Goal: Ask a question

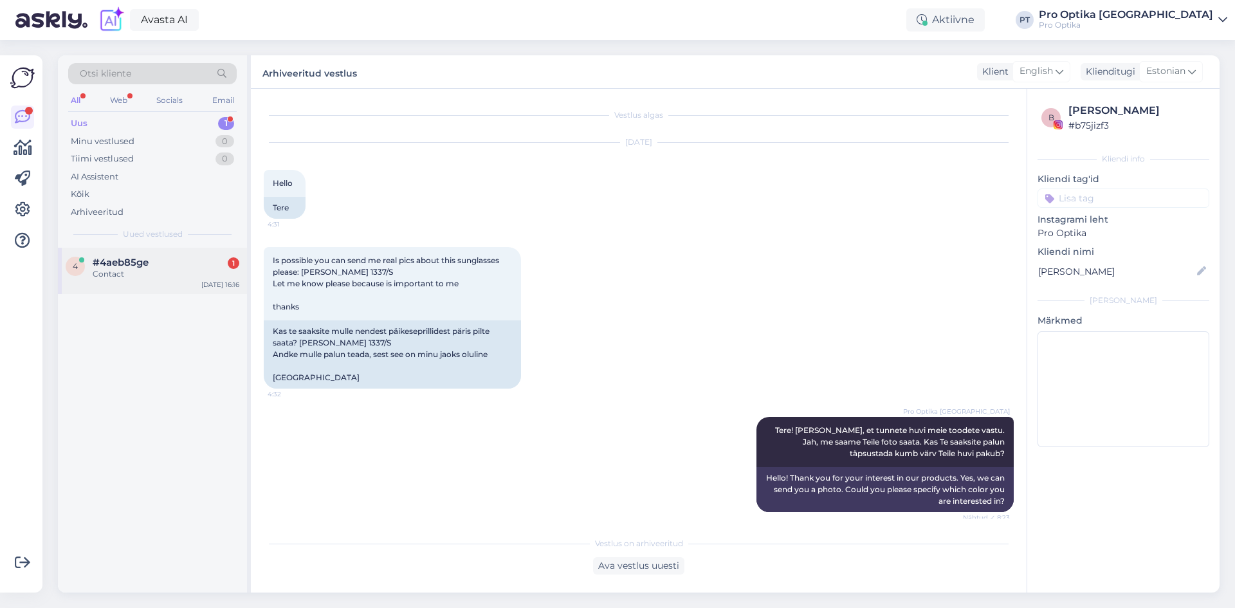
scroll to position [363, 0]
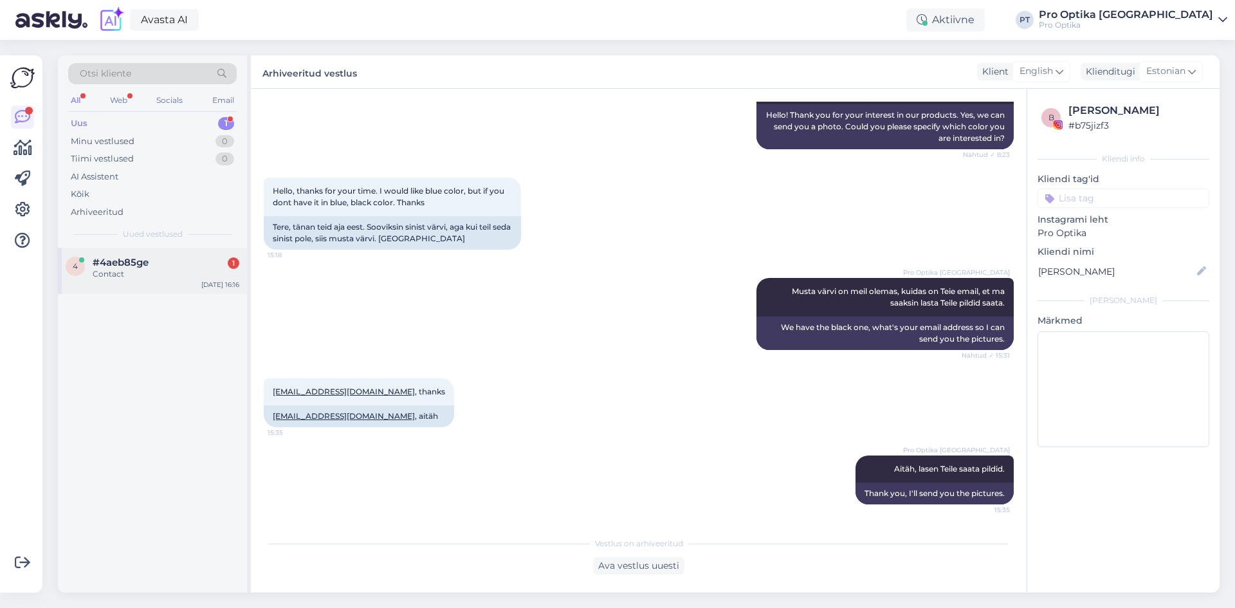
click at [148, 273] on div "Contact" at bounding box center [166, 274] width 147 height 12
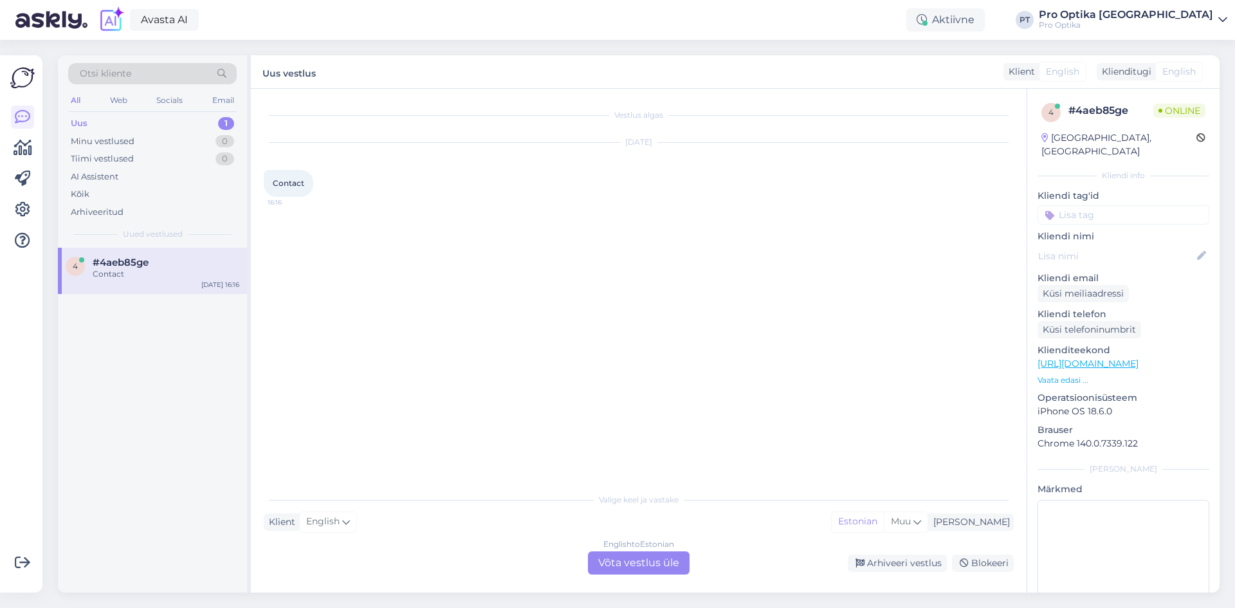
click at [631, 567] on div "English to Estonian Võta vestlus üle" at bounding box center [639, 562] width 102 height 23
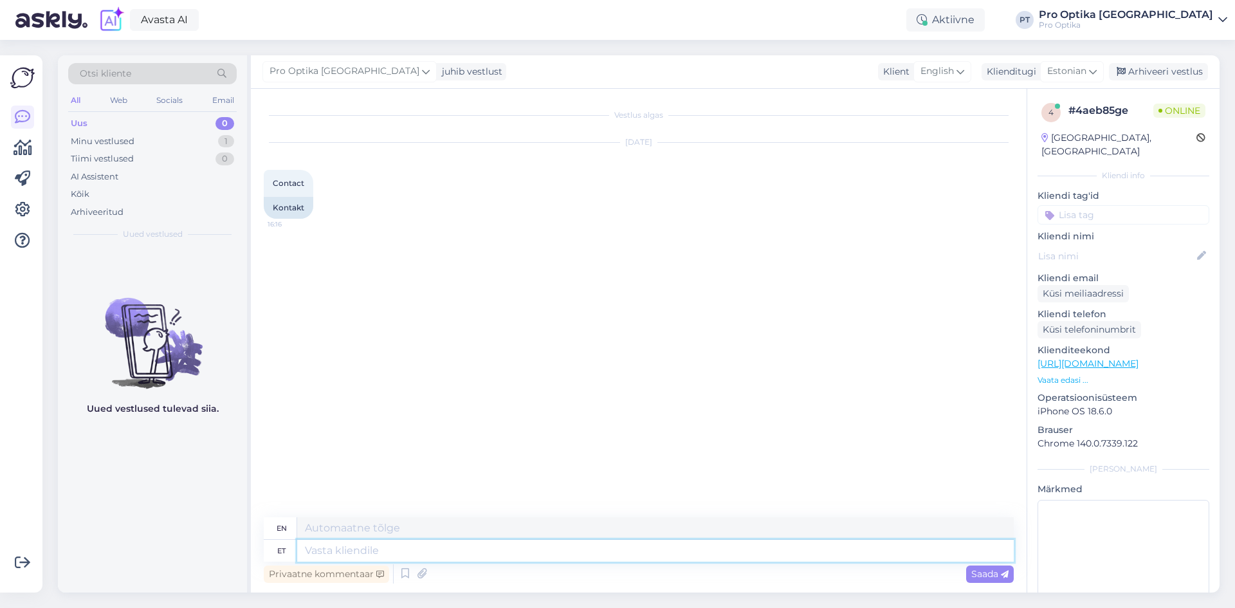
click at [529, 552] on textarea at bounding box center [655, 551] width 717 height 22
type textarea "Tere"
type textarea "Hello"
type textarea "Tere!"
type textarea "Hello!"
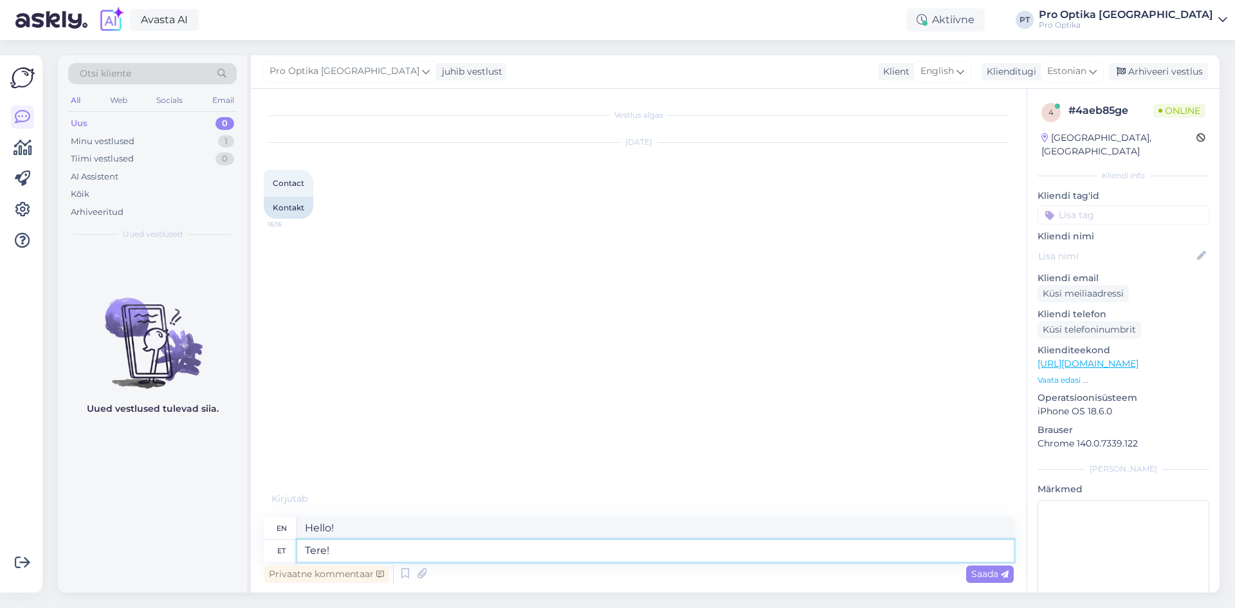
type textarea "Tere!"
click at [117, 104] on div "Web" at bounding box center [118, 100] width 23 height 17
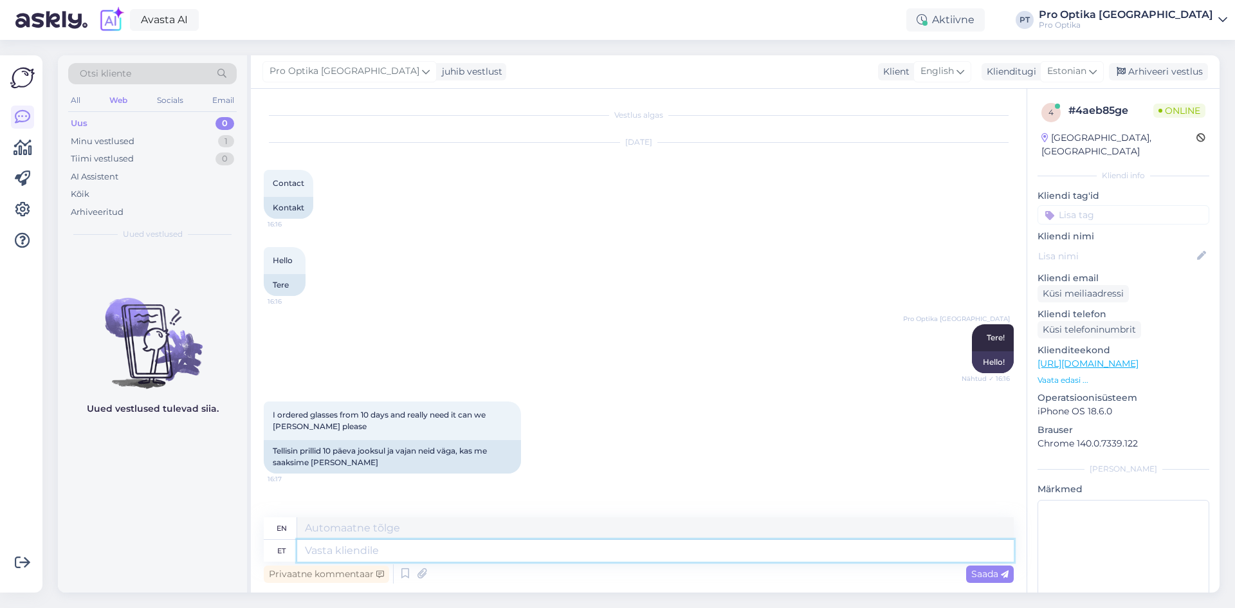
click at [477, 549] on textarea at bounding box center [655, 551] width 717 height 22
type textarea "Kuidas"
type textarea "How"
type textarea "Kuidas on"
type textarea "How are you?"
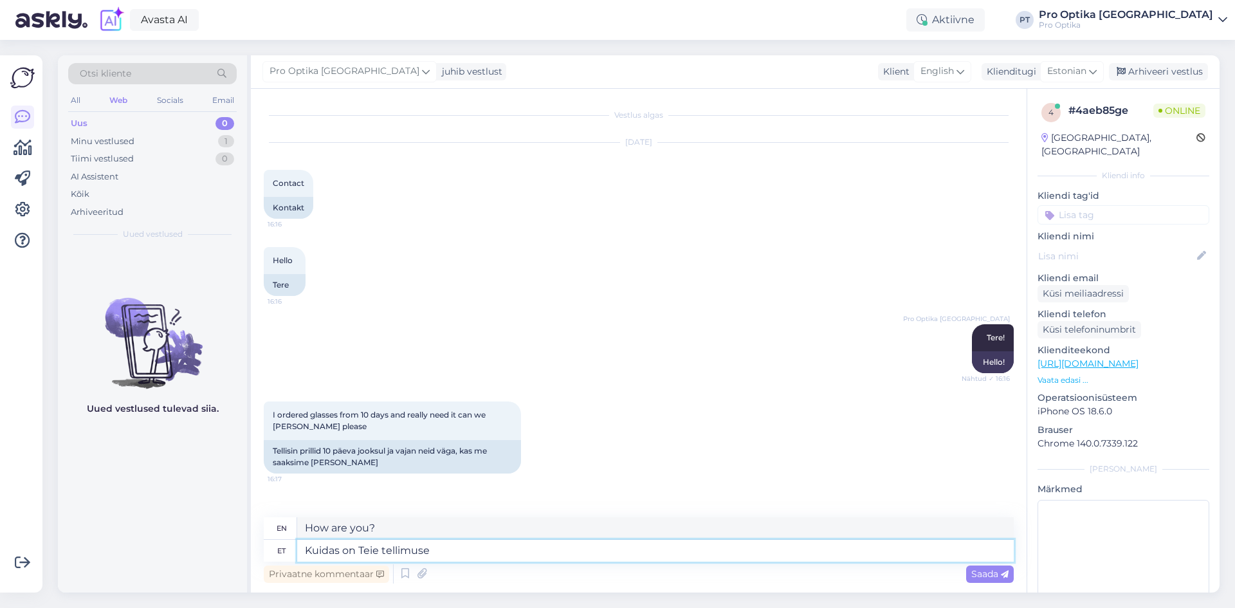
type textarea "Kuidas on Teie tellimuse"
type textarea "How is your order?"
type textarea "Kuidas on Teie tellimuse number?"
type textarea "What is your order number?"
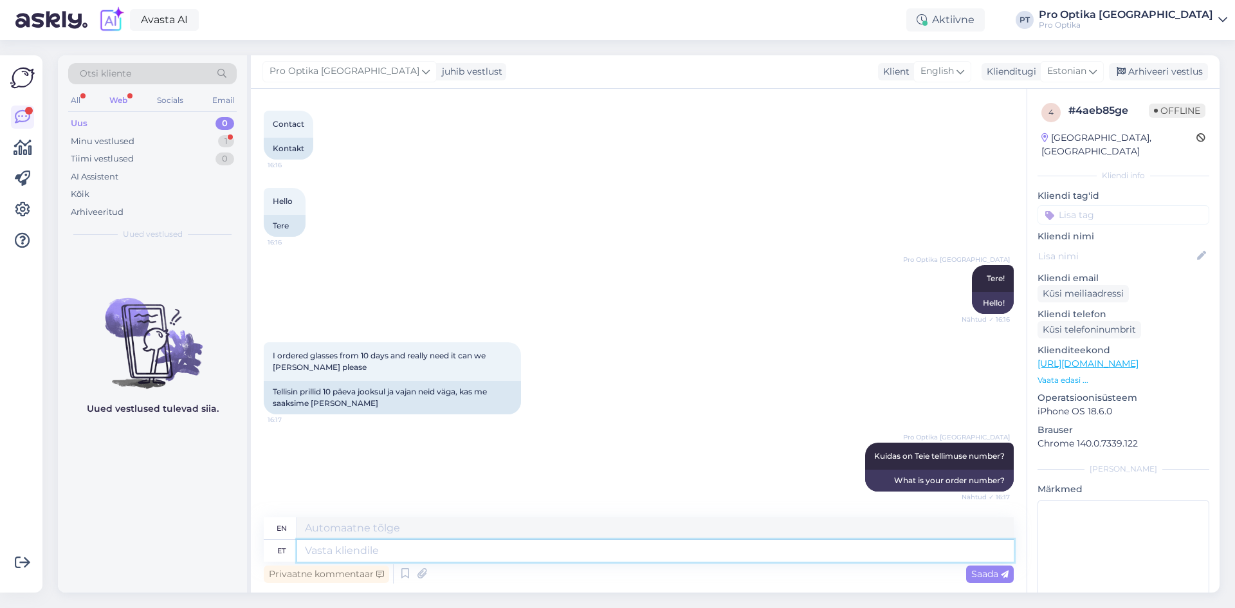
scroll to position [491, 0]
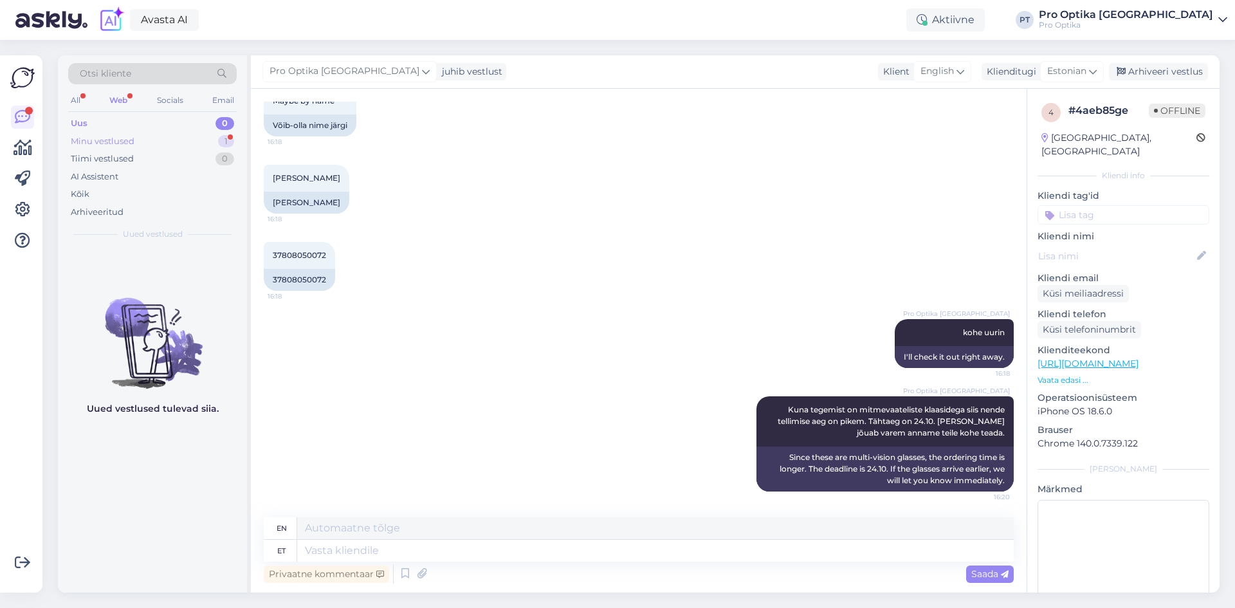
click at [217, 138] on div "Minu vestlused 1" at bounding box center [152, 141] width 169 height 18
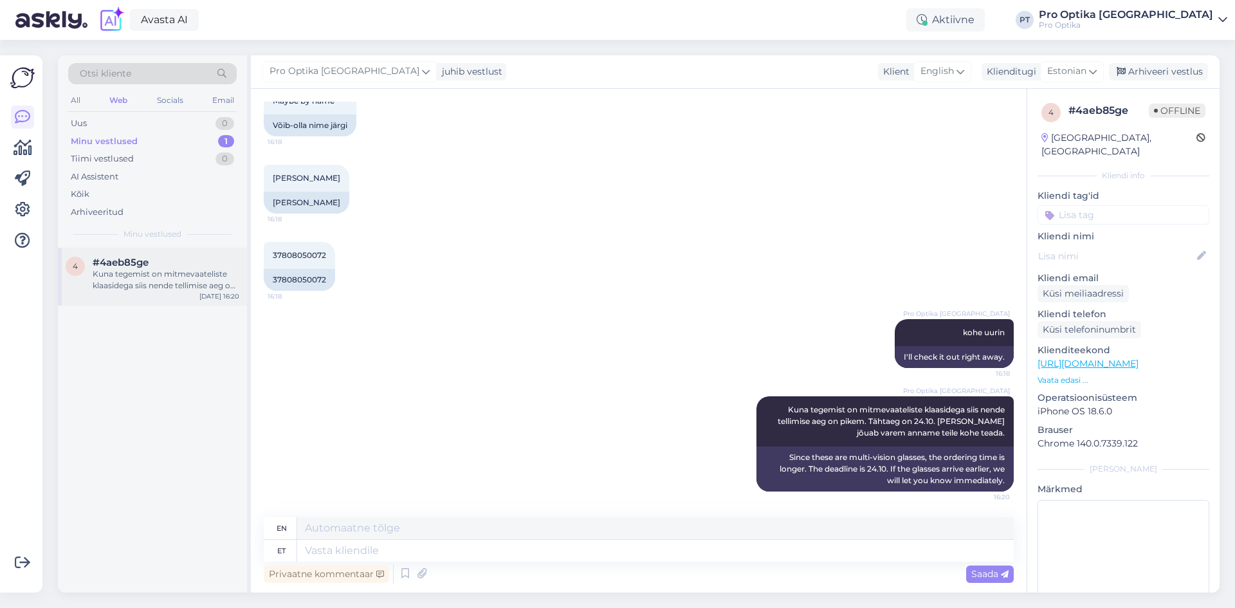
click at [192, 304] on div "4 #4aeb85ge Kuna tegemist on mitmevaateliste klaasidega siis nende tellimise ae…" at bounding box center [152, 277] width 189 height 58
